Goal: Navigation & Orientation: Find specific page/section

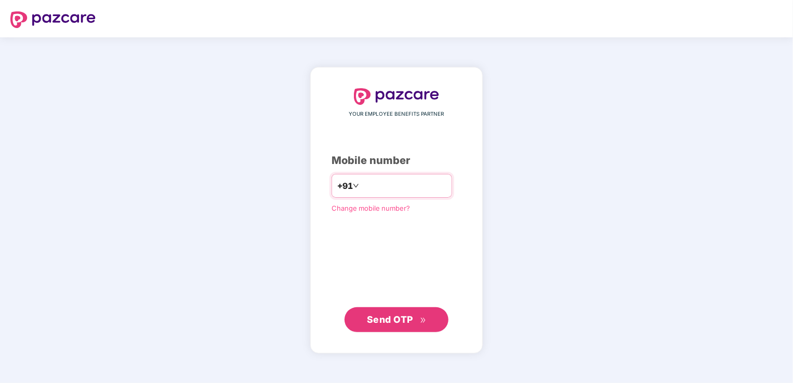
click at [400, 189] on input "number" at bounding box center [403, 186] width 85 height 17
type input "**********"
click at [400, 315] on span "Send OTP" at bounding box center [390, 319] width 46 height 11
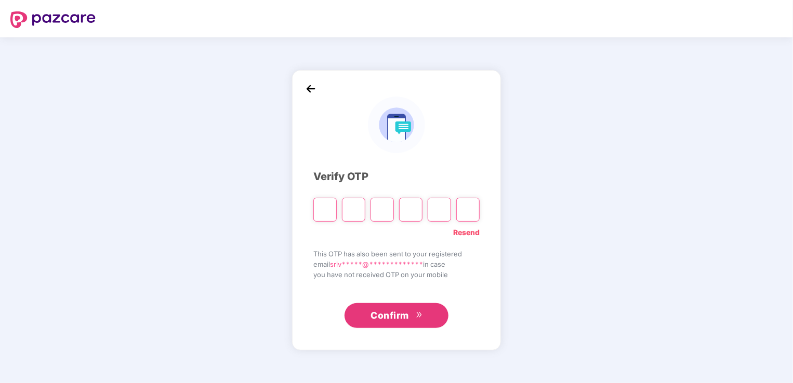
type input "*"
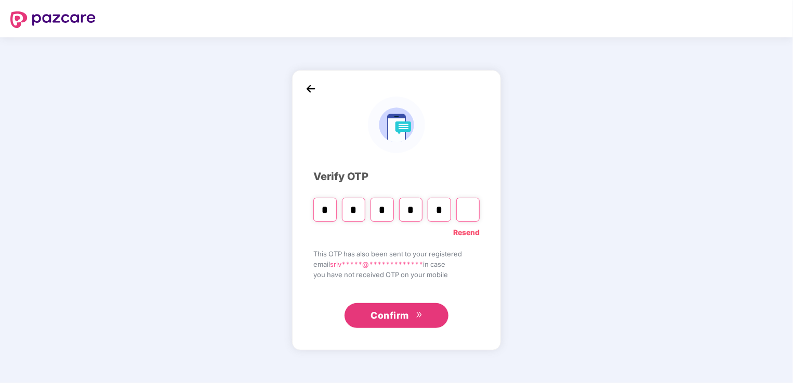
type input "*"
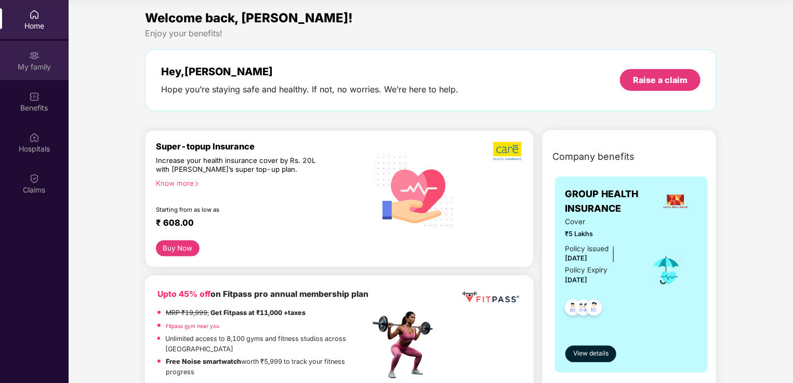
click at [42, 74] on div "My family" at bounding box center [34, 60] width 69 height 39
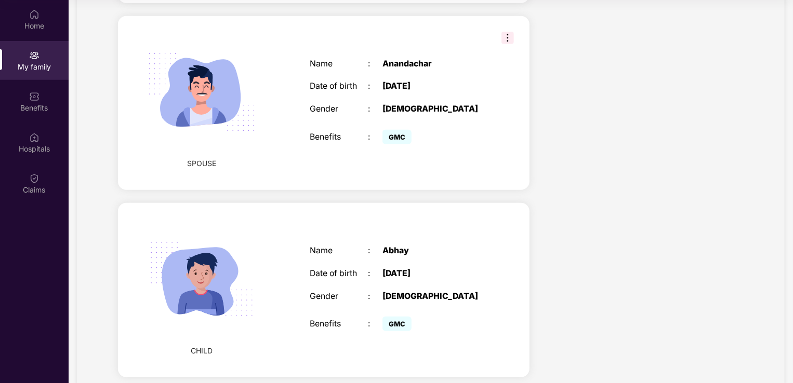
scroll to position [231, 0]
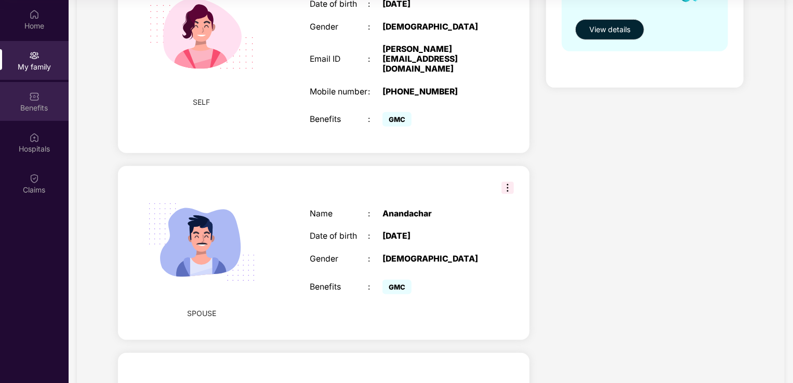
click at [31, 108] on div "Benefits" at bounding box center [34, 108] width 69 height 10
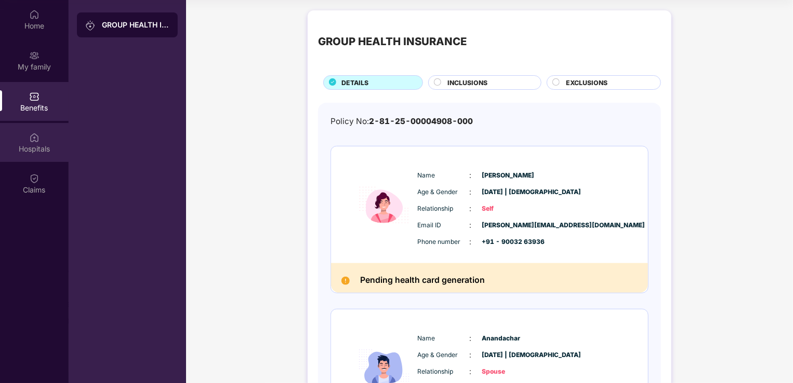
click at [41, 144] on div "Hospitals" at bounding box center [34, 149] width 69 height 10
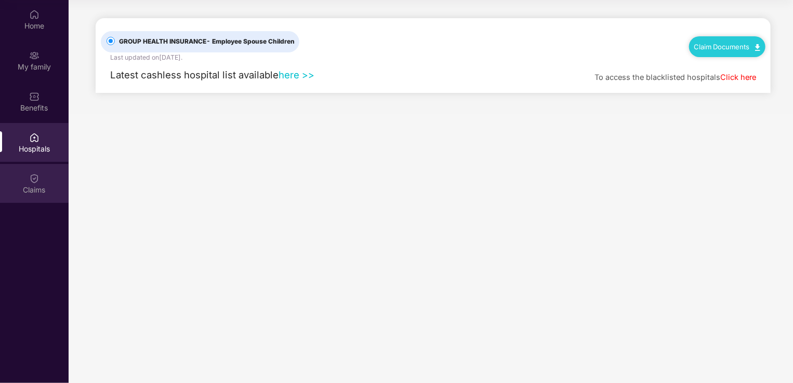
click at [41, 178] on div "Claims" at bounding box center [34, 183] width 69 height 39
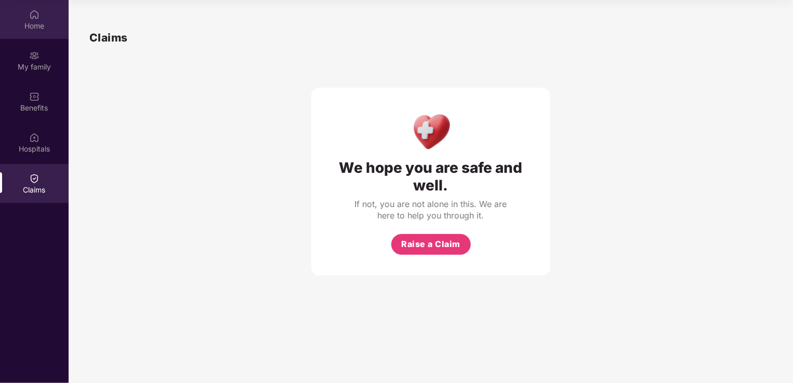
click at [30, 23] on div "Home" at bounding box center [34, 26] width 69 height 10
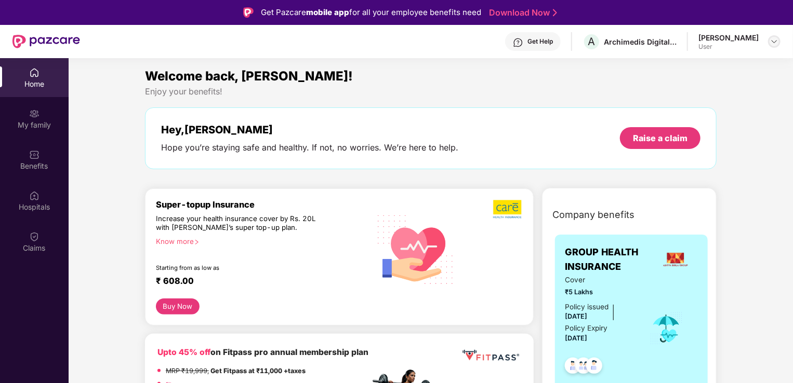
click at [777, 41] on img at bounding box center [774, 41] width 8 height 8
click at [527, 45] on div "Get Help" at bounding box center [539, 41] width 25 height 8
click at [34, 120] on div "My family" at bounding box center [34, 125] width 69 height 10
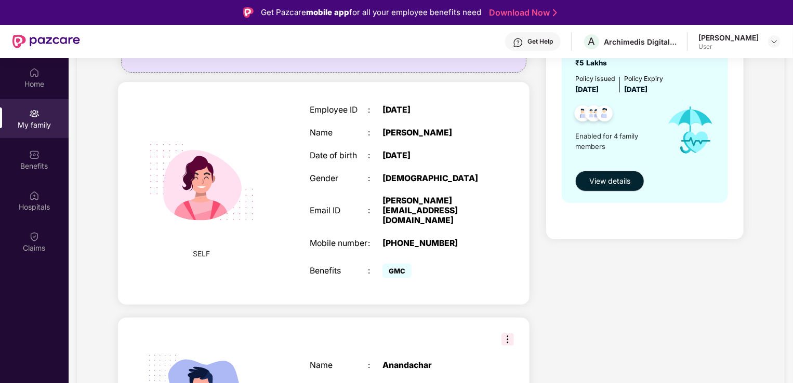
scroll to position [156, 0]
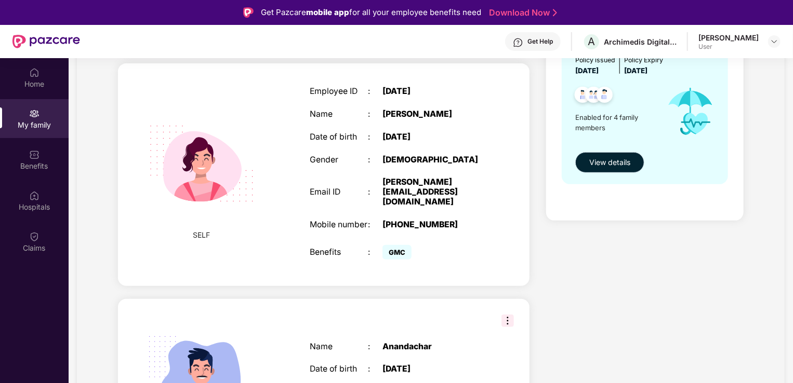
click at [616, 166] on span "View details" at bounding box center [609, 162] width 41 height 11
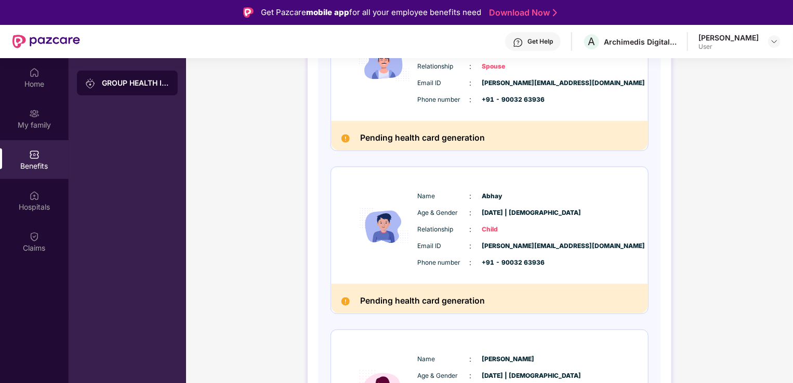
scroll to position [463, 0]
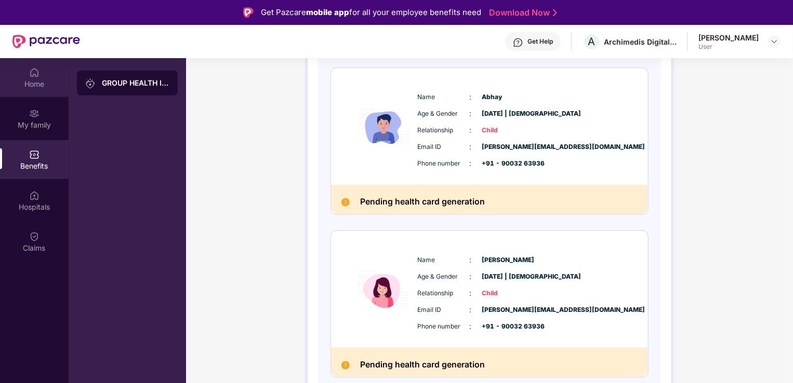
click at [29, 82] on div "Home" at bounding box center [34, 84] width 69 height 10
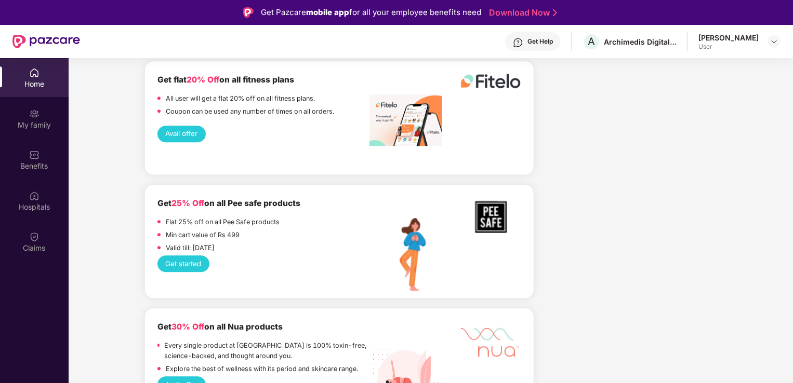
scroll to position [1254, 0]
